Goal: Task Accomplishment & Management: Use online tool/utility

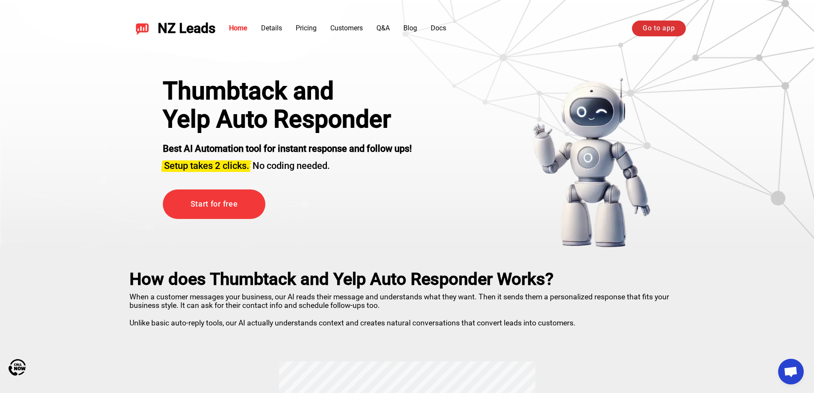
click at [668, 27] on link "Go to app" at bounding box center [658, 28] width 53 height 15
click at [571, 27] on link "Login / Signup" at bounding box center [553, 28] width 70 height 15
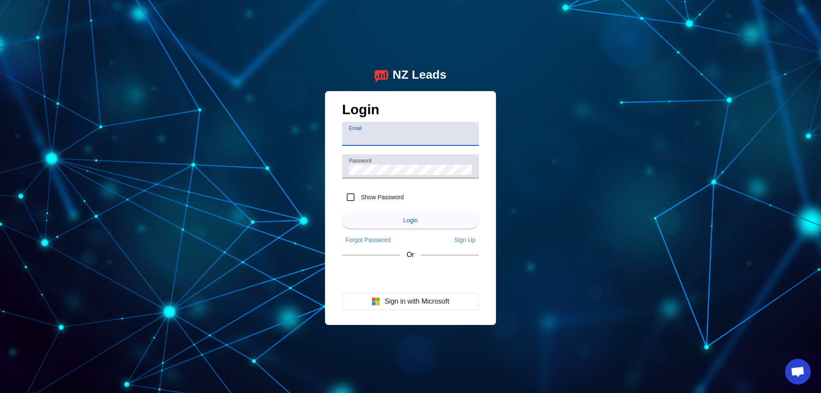
type input "[EMAIL_ADDRESS][DOMAIN_NAME]"
click at [395, 139] on input "[EMAIL_ADDRESS][DOMAIN_NAME]" at bounding box center [410, 137] width 123 height 10
click at [389, 219] on span "submit" at bounding box center [410, 220] width 137 height 21
